Goal: Find specific page/section: Find specific page/section

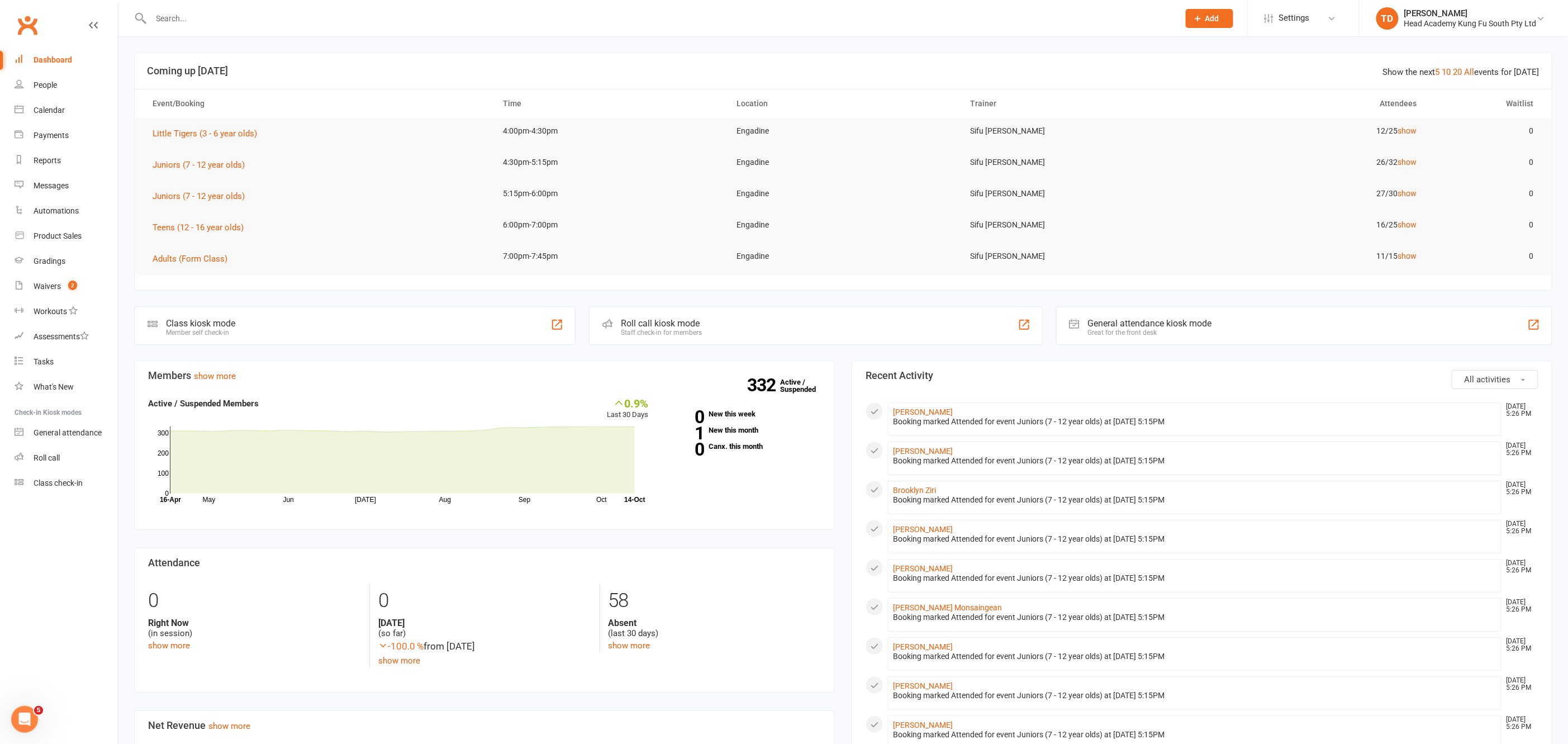
click at [249, 16] on input "text" at bounding box center [660, 18] width 1024 height 16
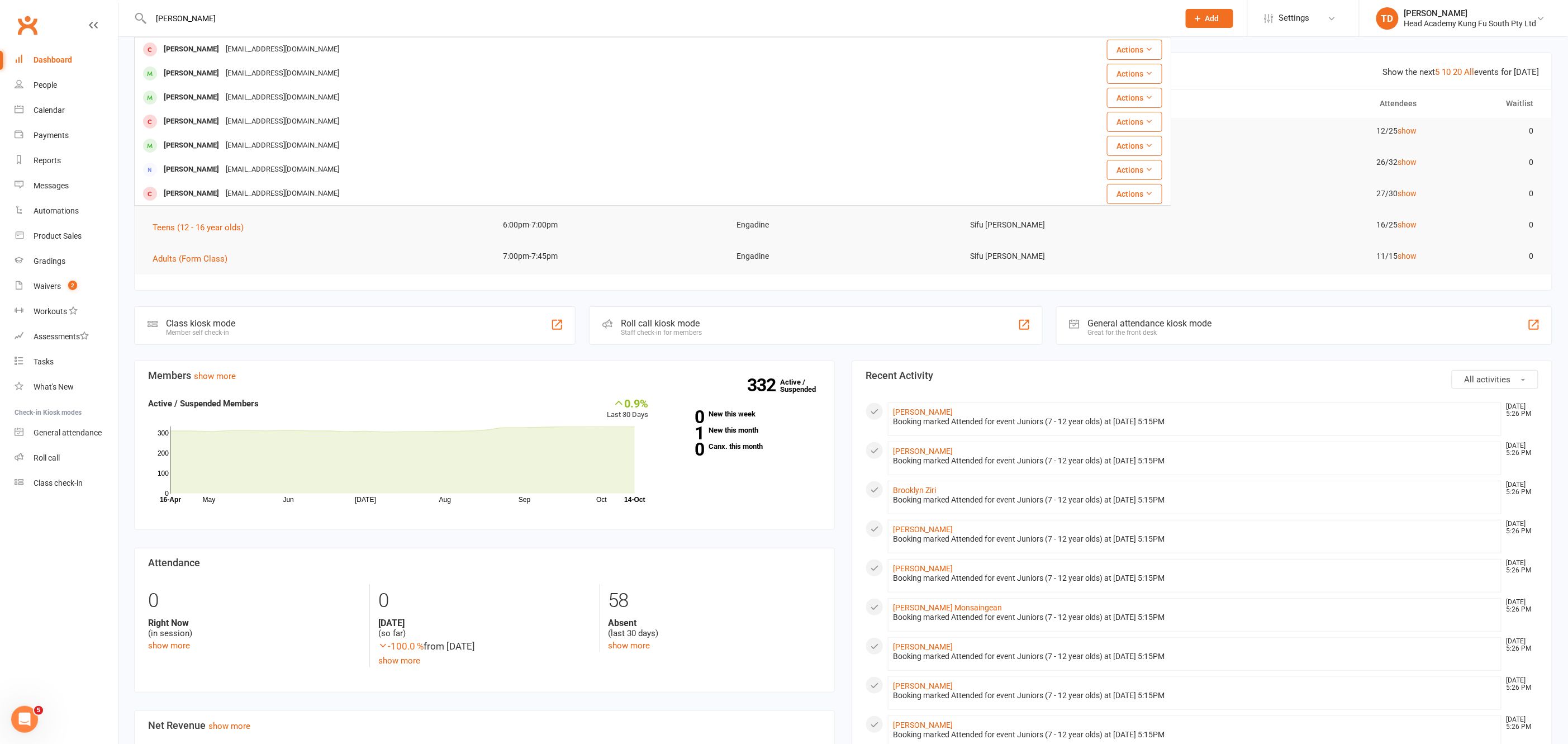
type input "[PERSON_NAME]"
click at [194, 73] on div "[PERSON_NAME]" at bounding box center [191, 73] width 62 height 16
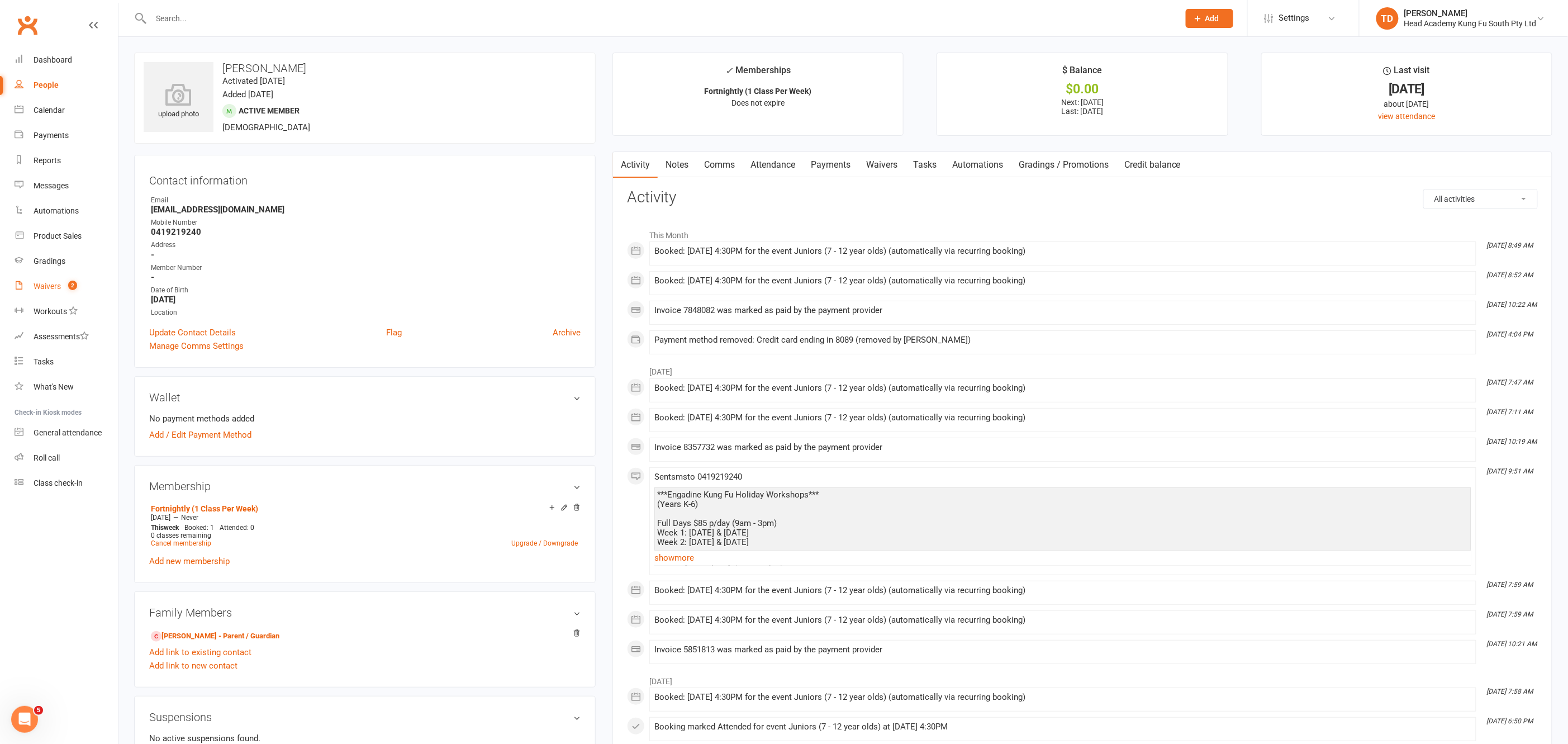
click at [43, 284] on div "Waivers" at bounding box center [47, 286] width 28 height 9
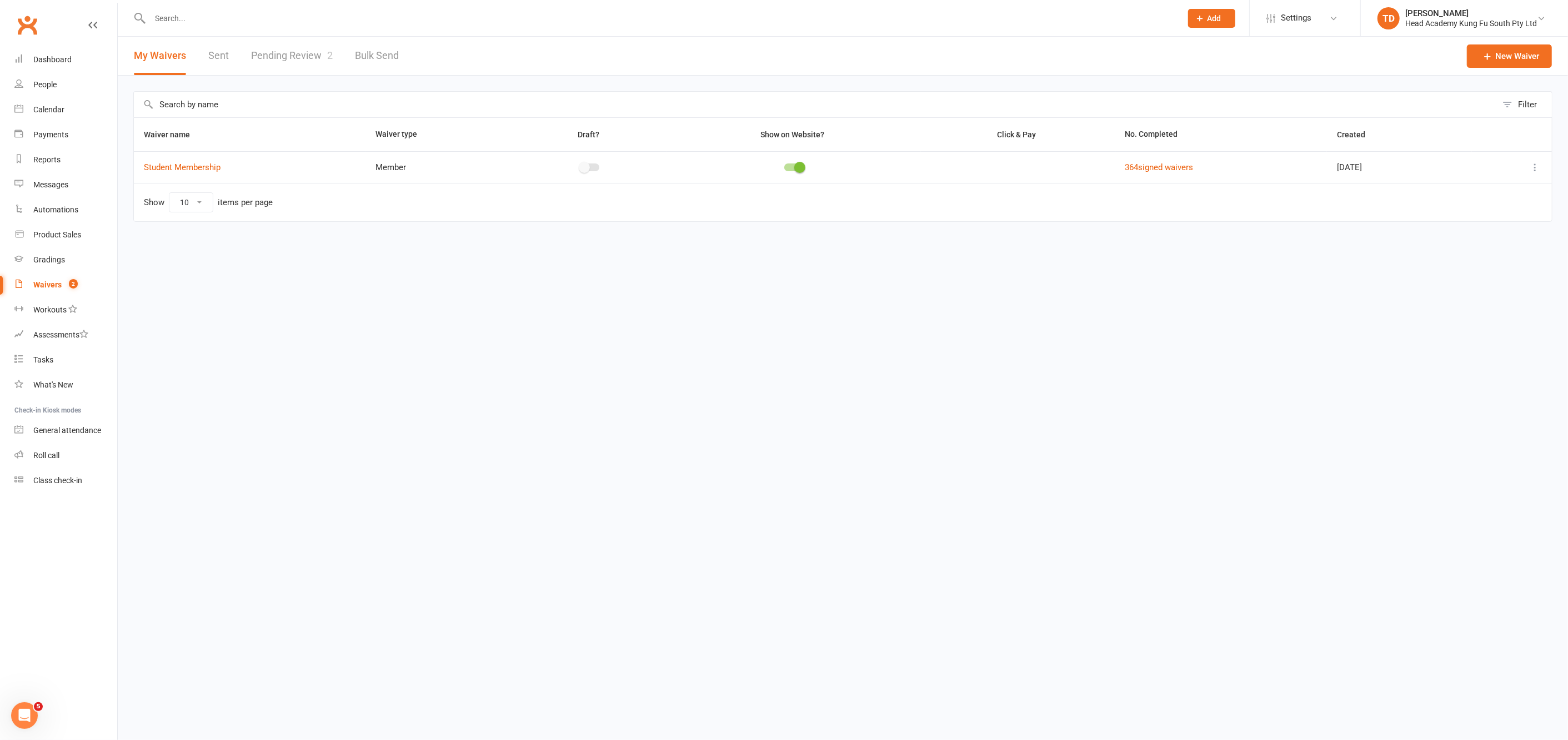
click at [282, 53] on link "Pending Review 2" at bounding box center [292, 55] width 82 height 38
